Goal: Transaction & Acquisition: Purchase product/service

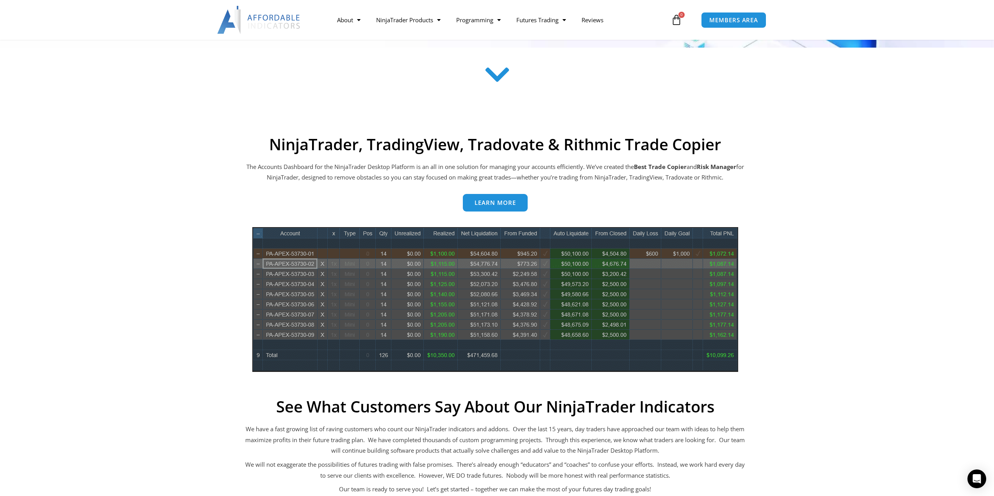
scroll to position [234, 0]
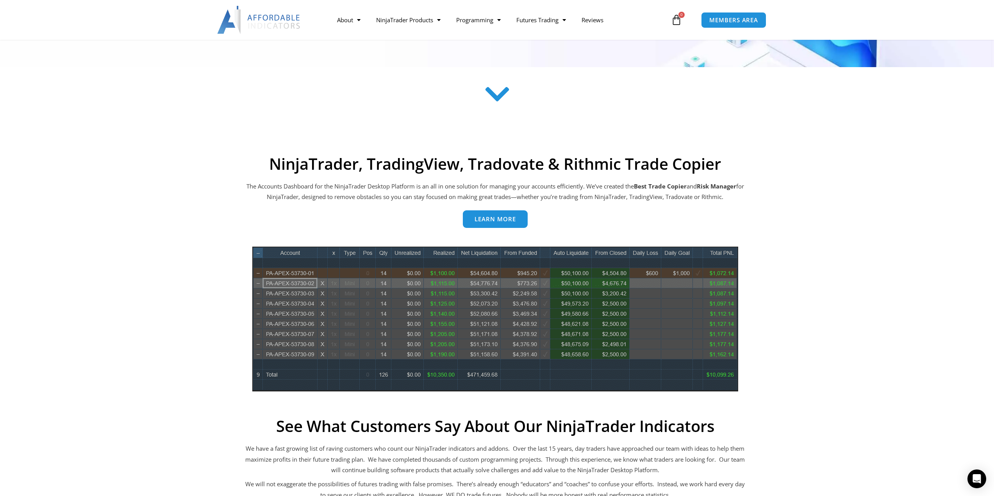
click at [492, 224] on link "Learn more" at bounding box center [495, 219] width 65 height 18
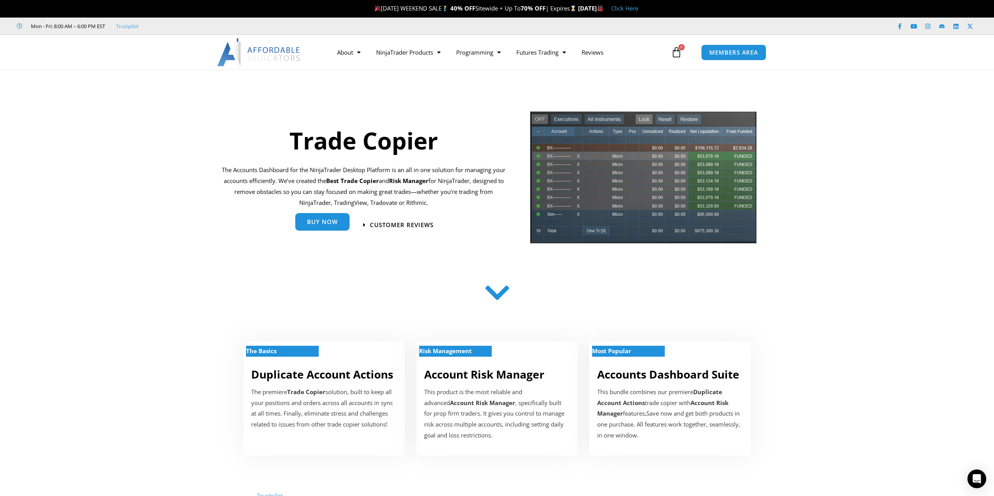
click at [328, 229] on link "Buy Now" at bounding box center [322, 222] width 54 height 18
